Goal: Check status: Check status

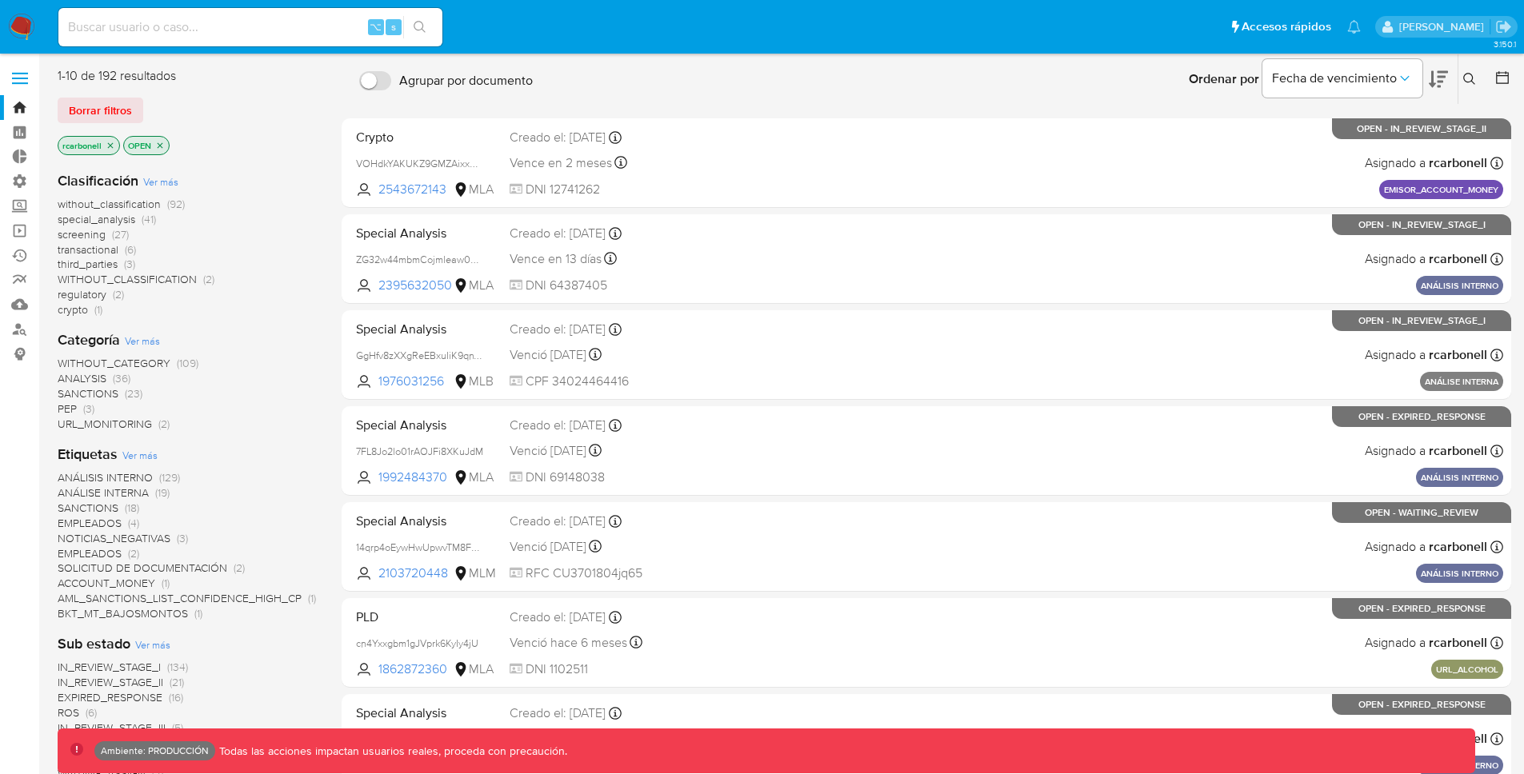
click at [236, 29] on input at bounding box center [250, 27] width 384 height 21
paste input "15937349"
type input "15937349"
click at [415, 22] on icon "search-icon" at bounding box center [420, 27] width 13 height 13
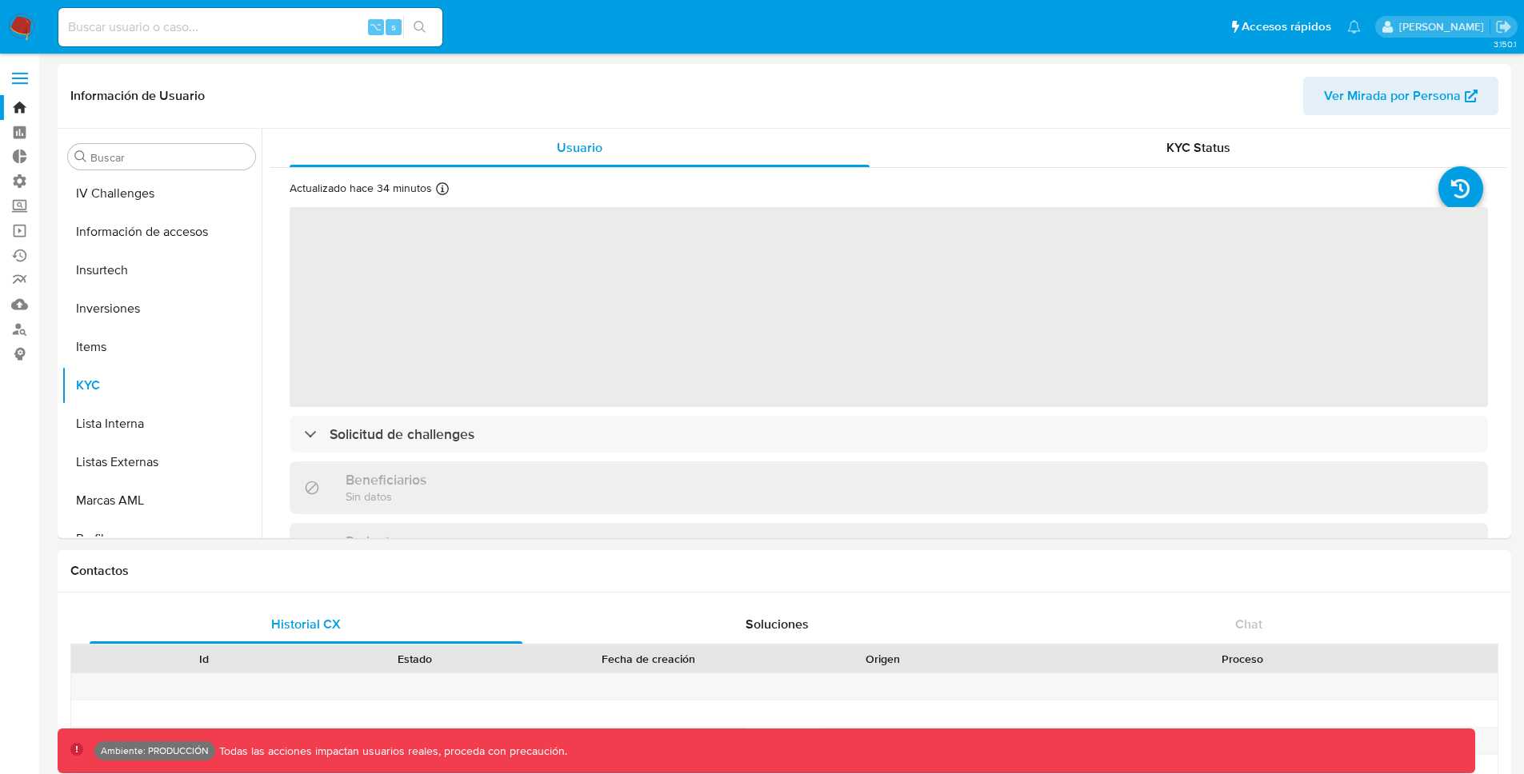
scroll to position [714, 0]
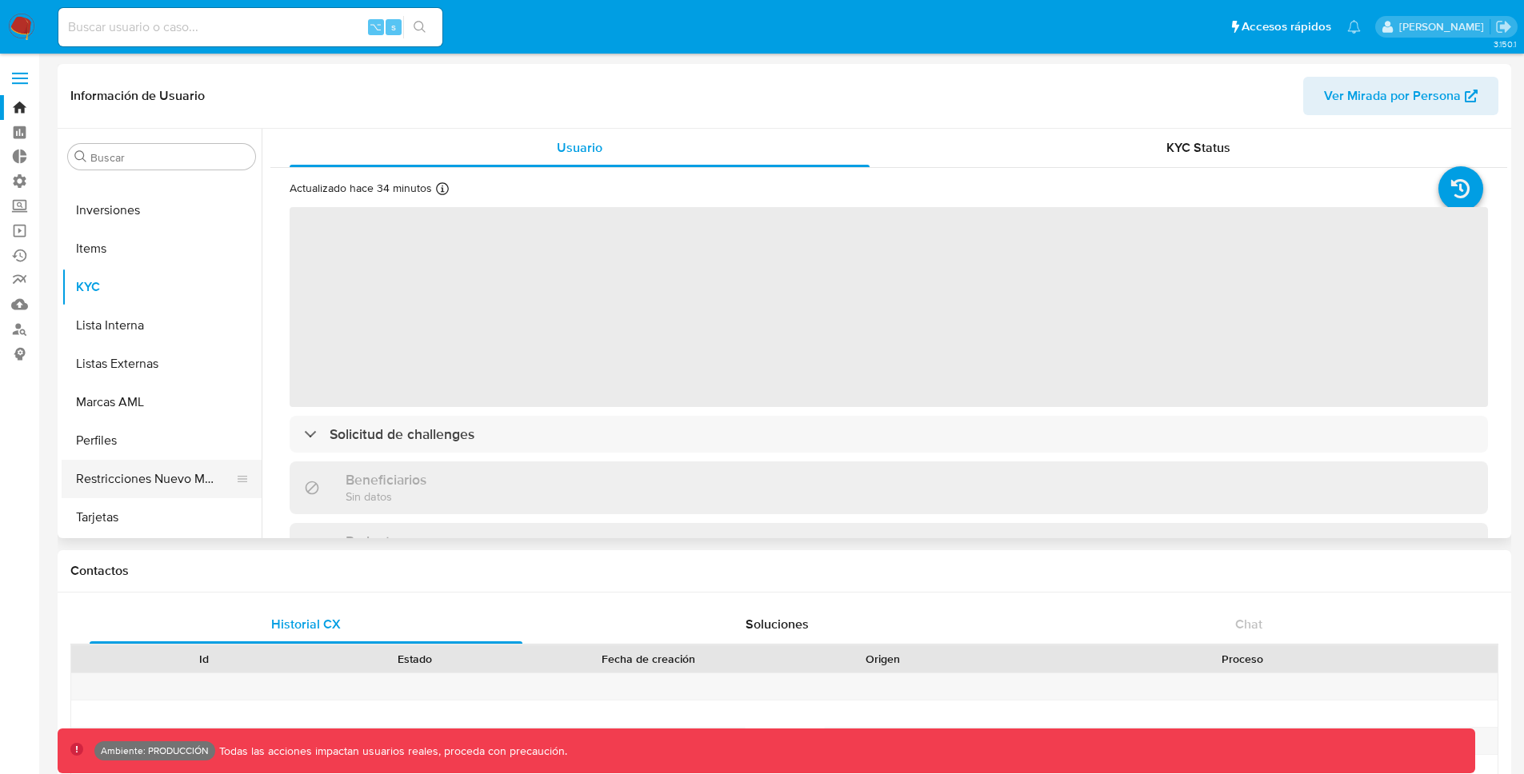
click at [127, 480] on button "Restricciones Nuevo Mundo" at bounding box center [155, 479] width 187 height 38
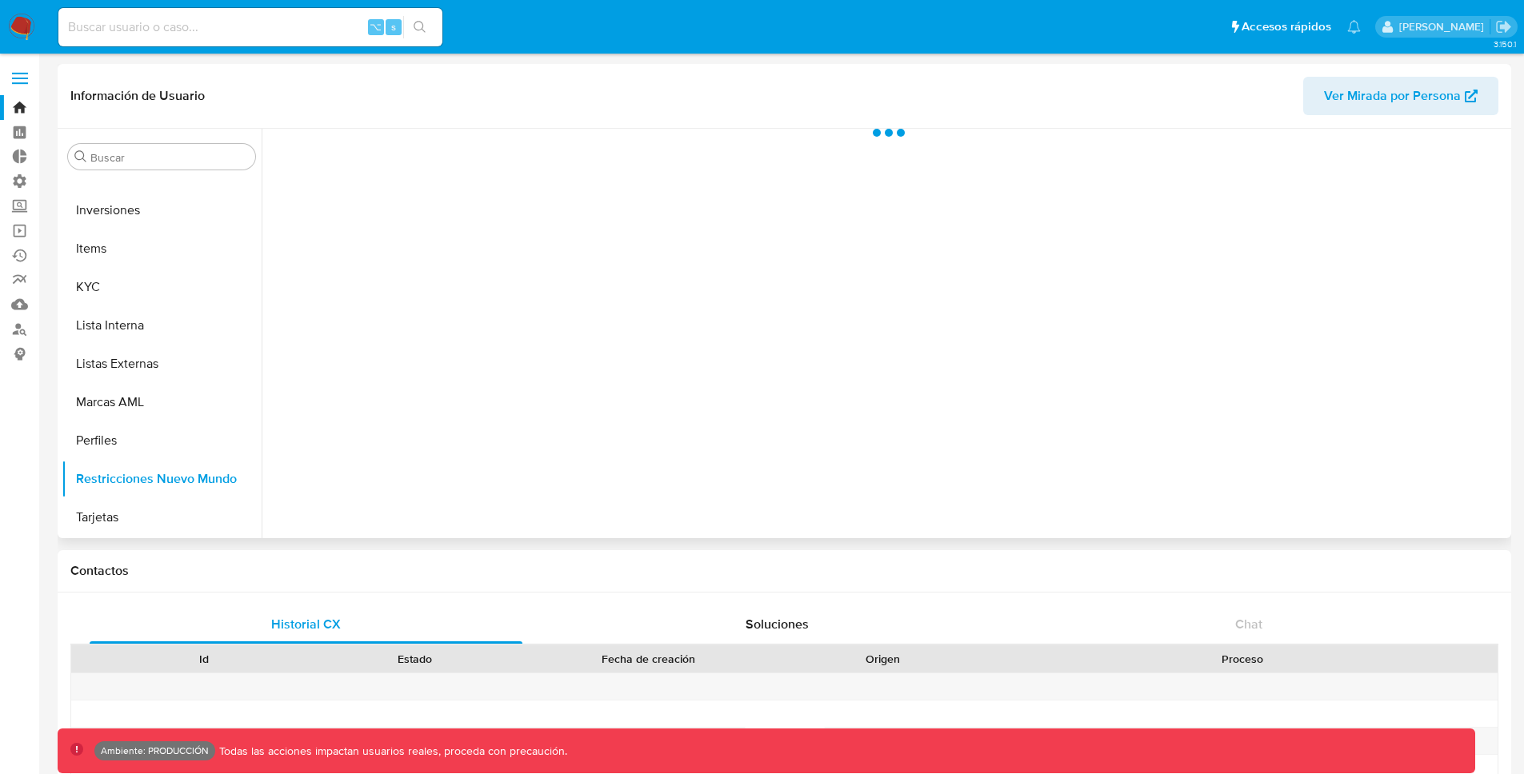
select select "10"
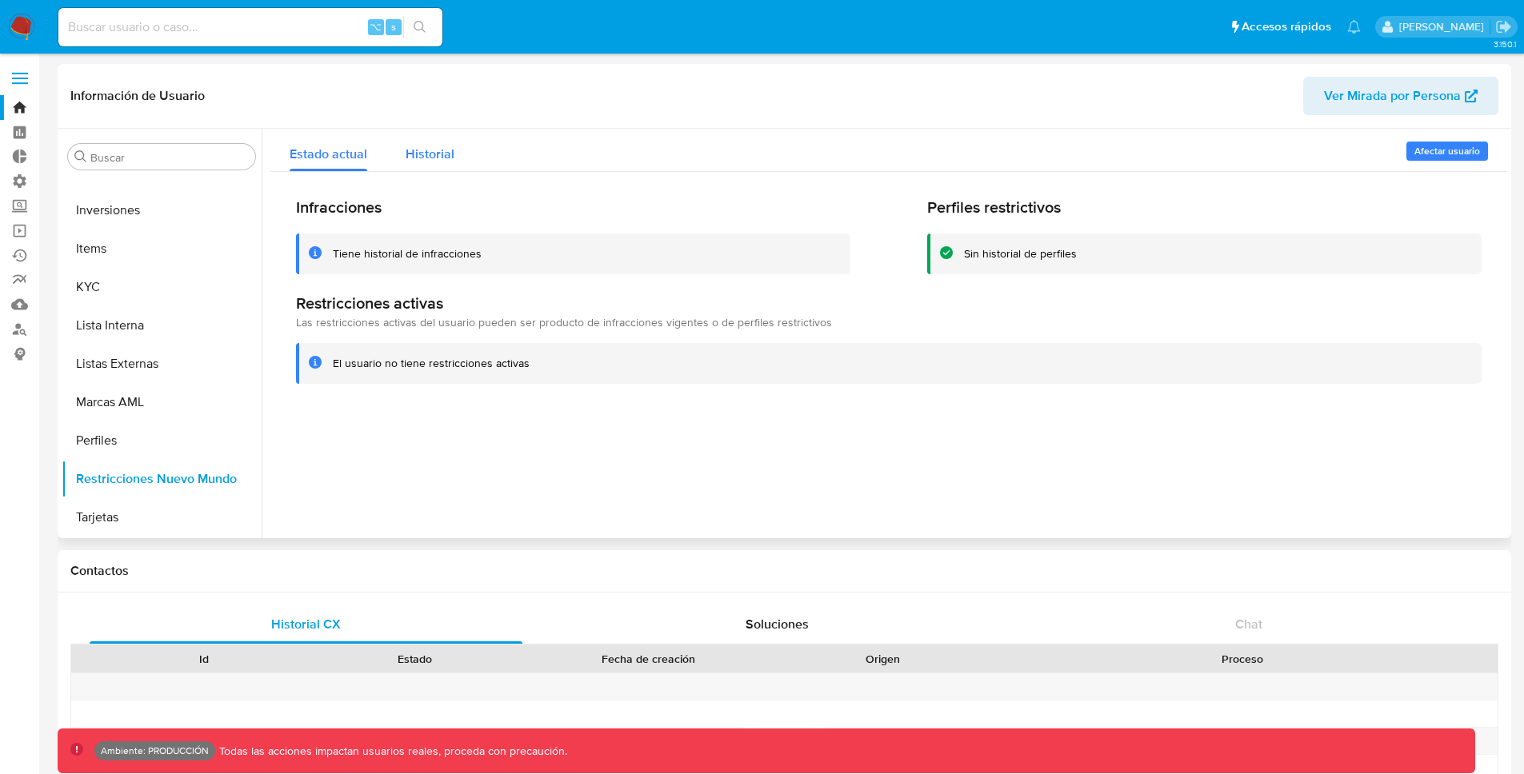
click at [440, 158] on span "Historial" at bounding box center [430, 154] width 49 height 18
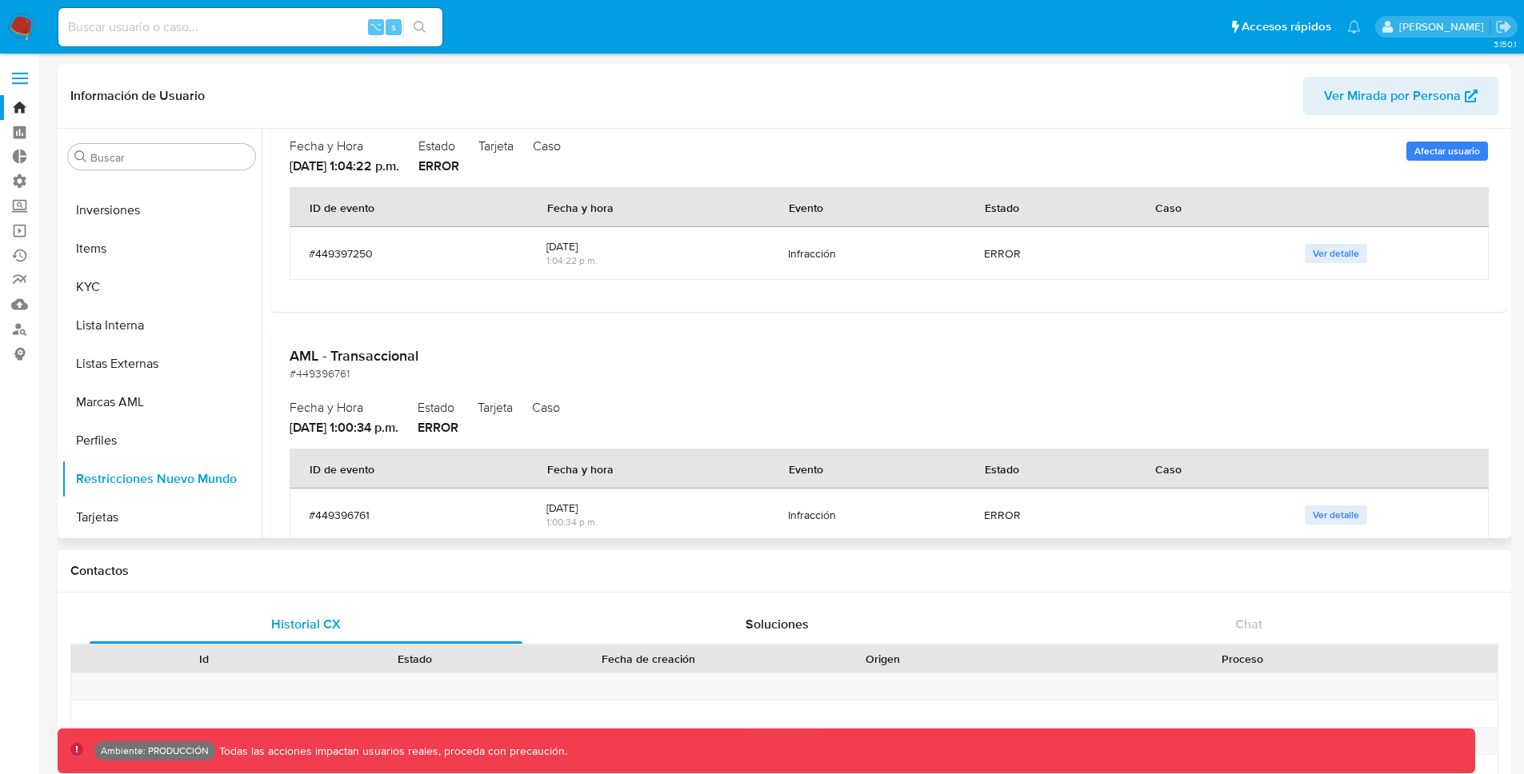
scroll to position [0, 0]
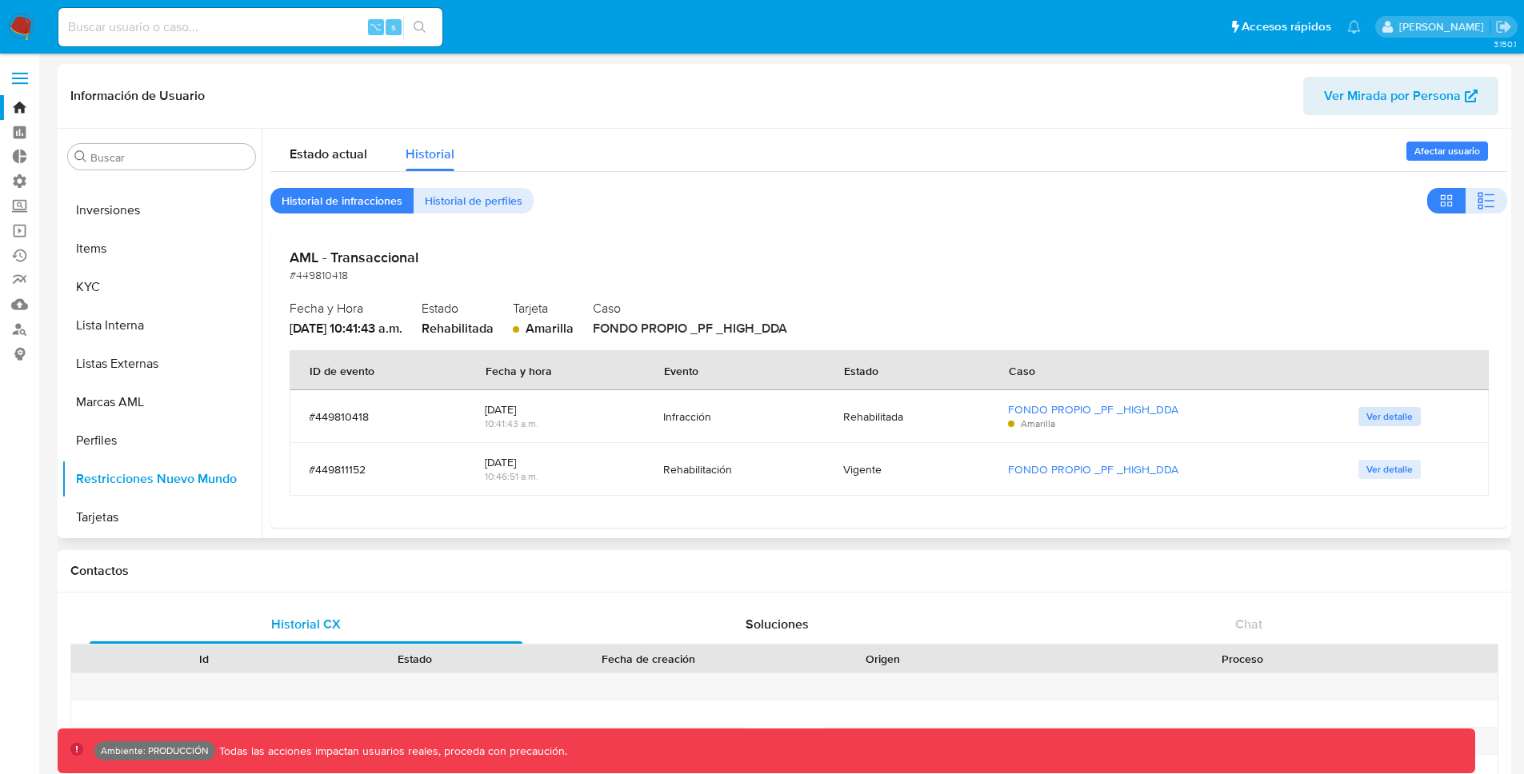
click at [1373, 417] on span "Ver detalle" at bounding box center [1389, 417] width 46 height 16
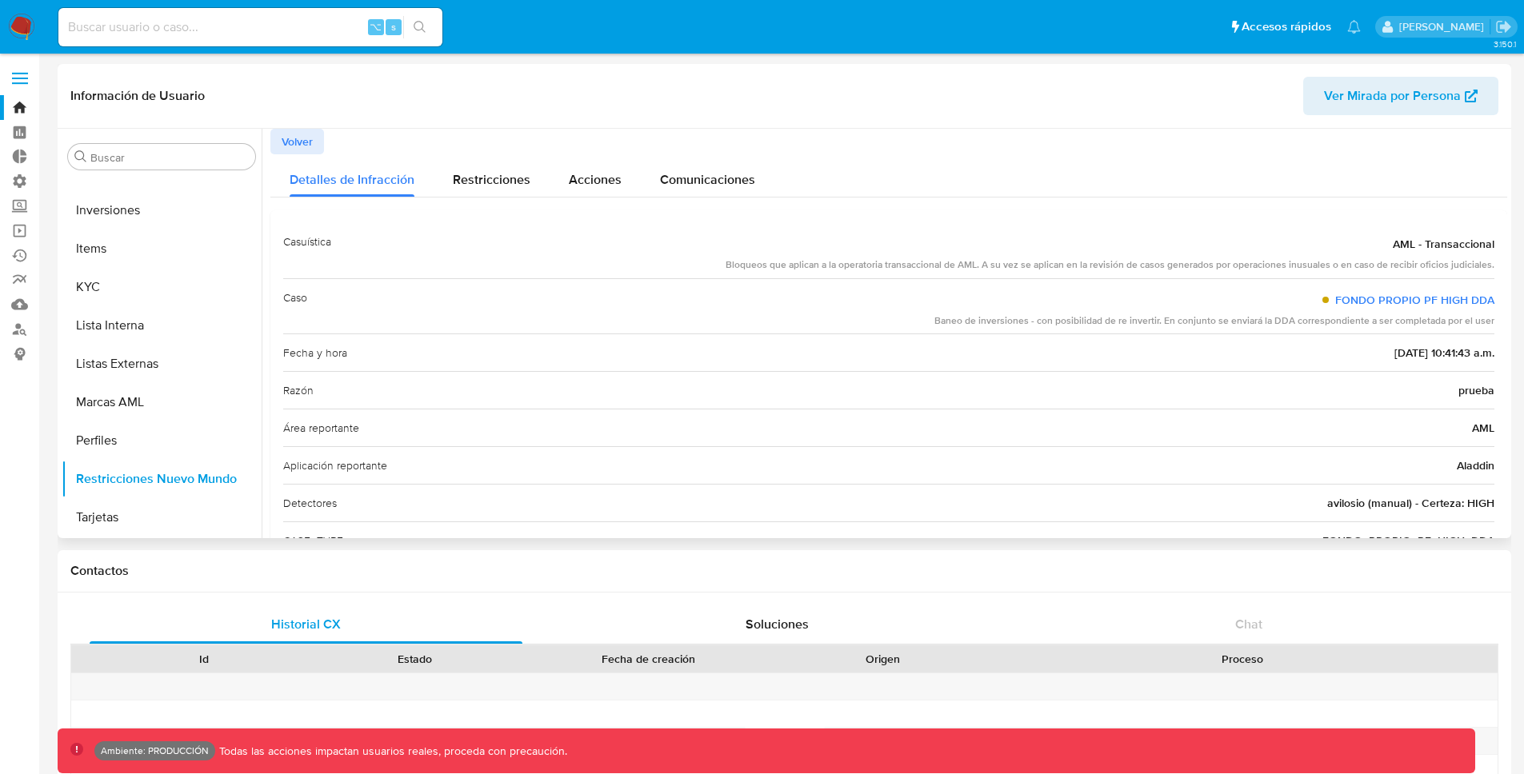
click at [322, 138] on button "Volver" at bounding box center [297, 142] width 54 height 26
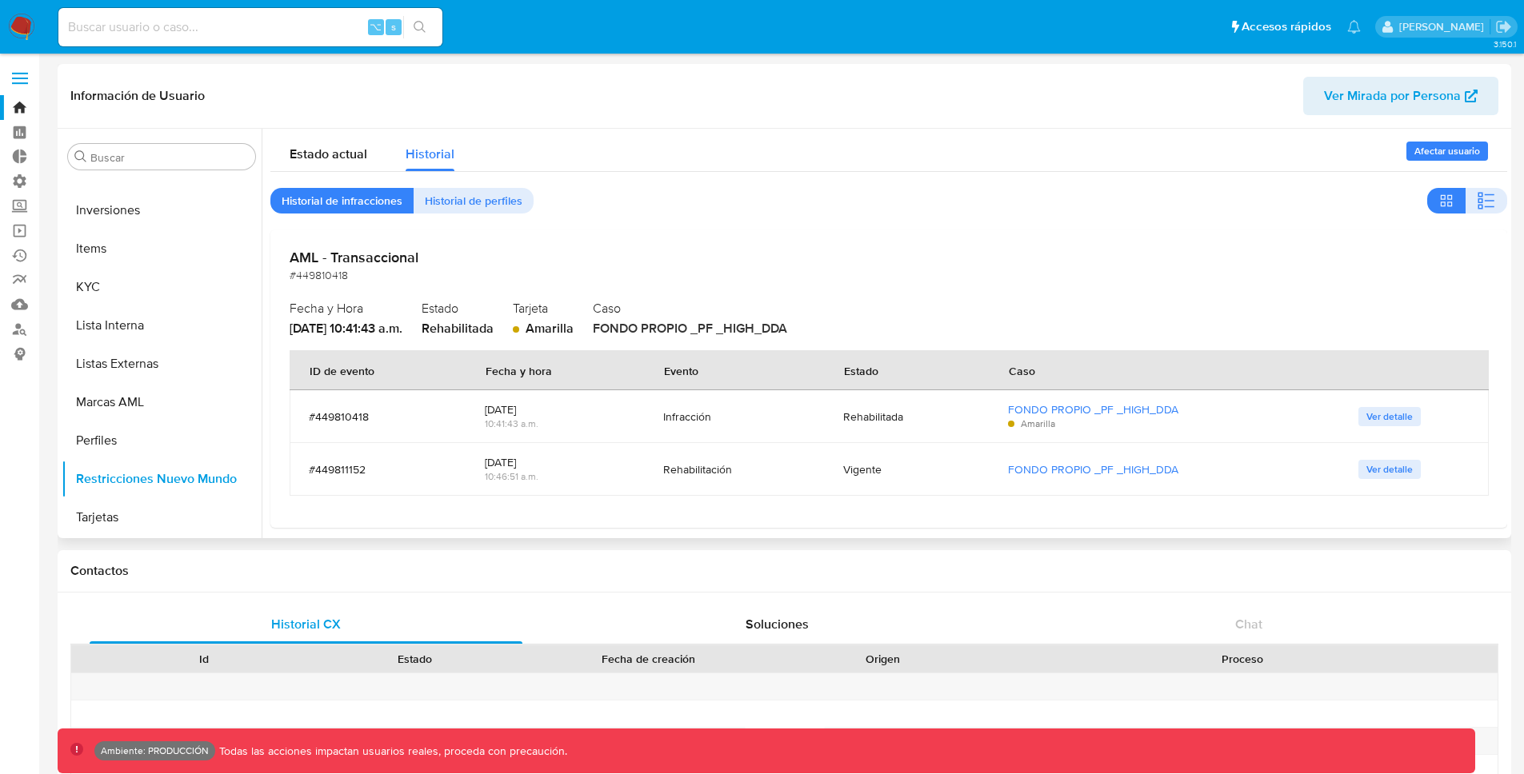
click at [1385, 394] on td "Ver detalle" at bounding box center [1414, 416] width 150 height 53
click at [1382, 411] on span "Ver detalle" at bounding box center [1389, 417] width 46 height 16
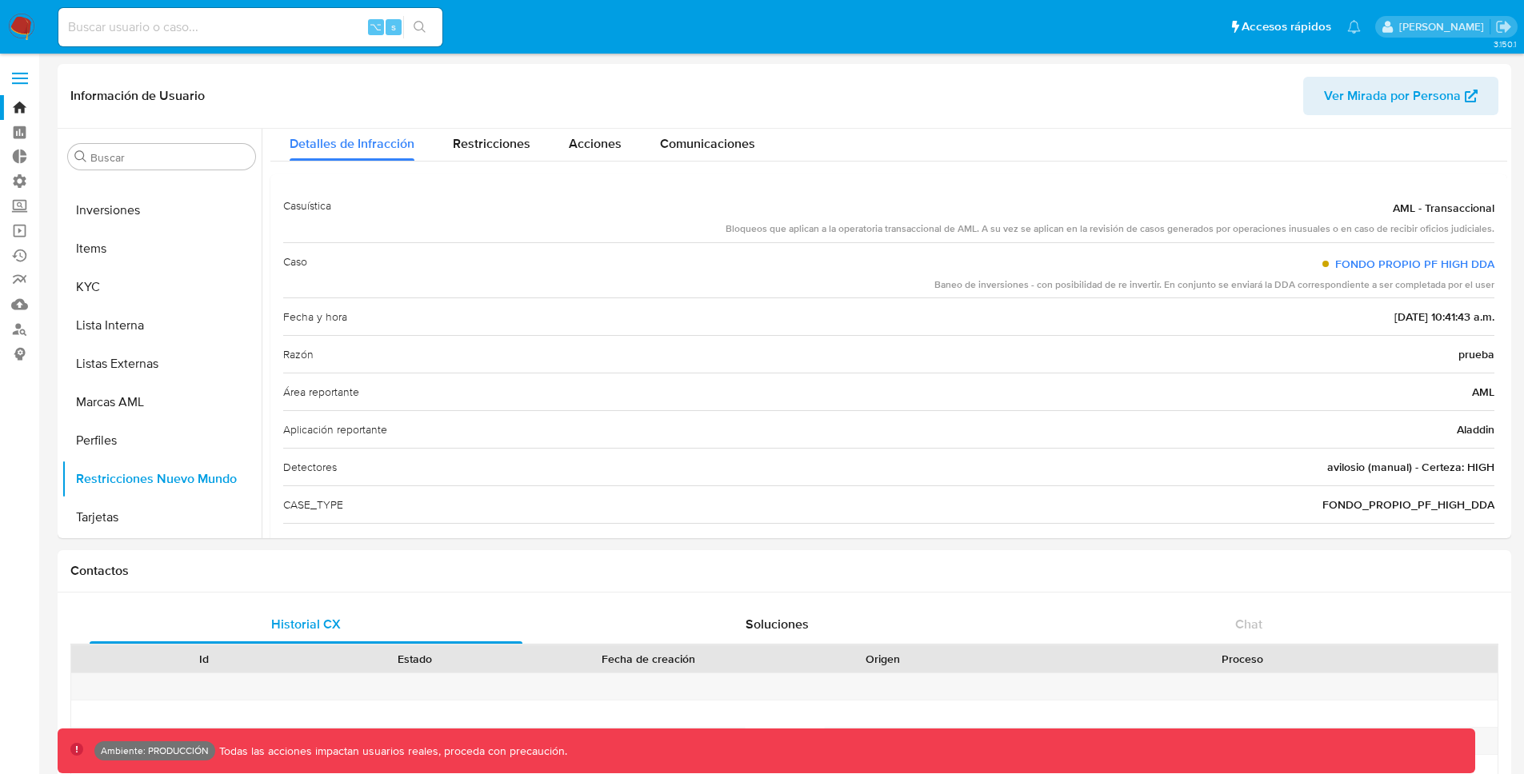
scroll to position [36, 0]
